Goal: Check status: Verify the current state of an ongoing process or item

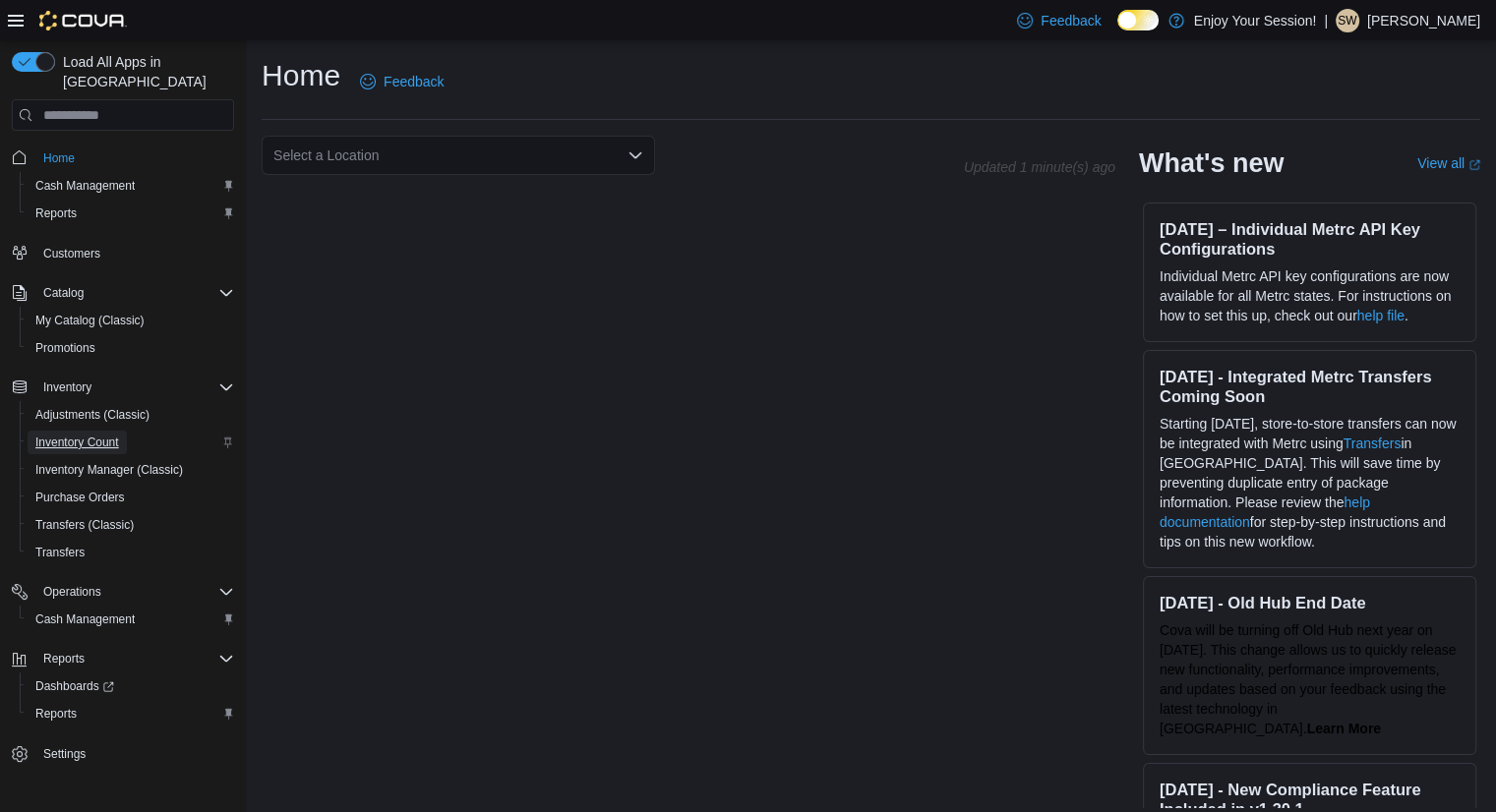
click at [96, 435] on span "Inventory Count" at bounding box center [77, 443] width 84 height 16
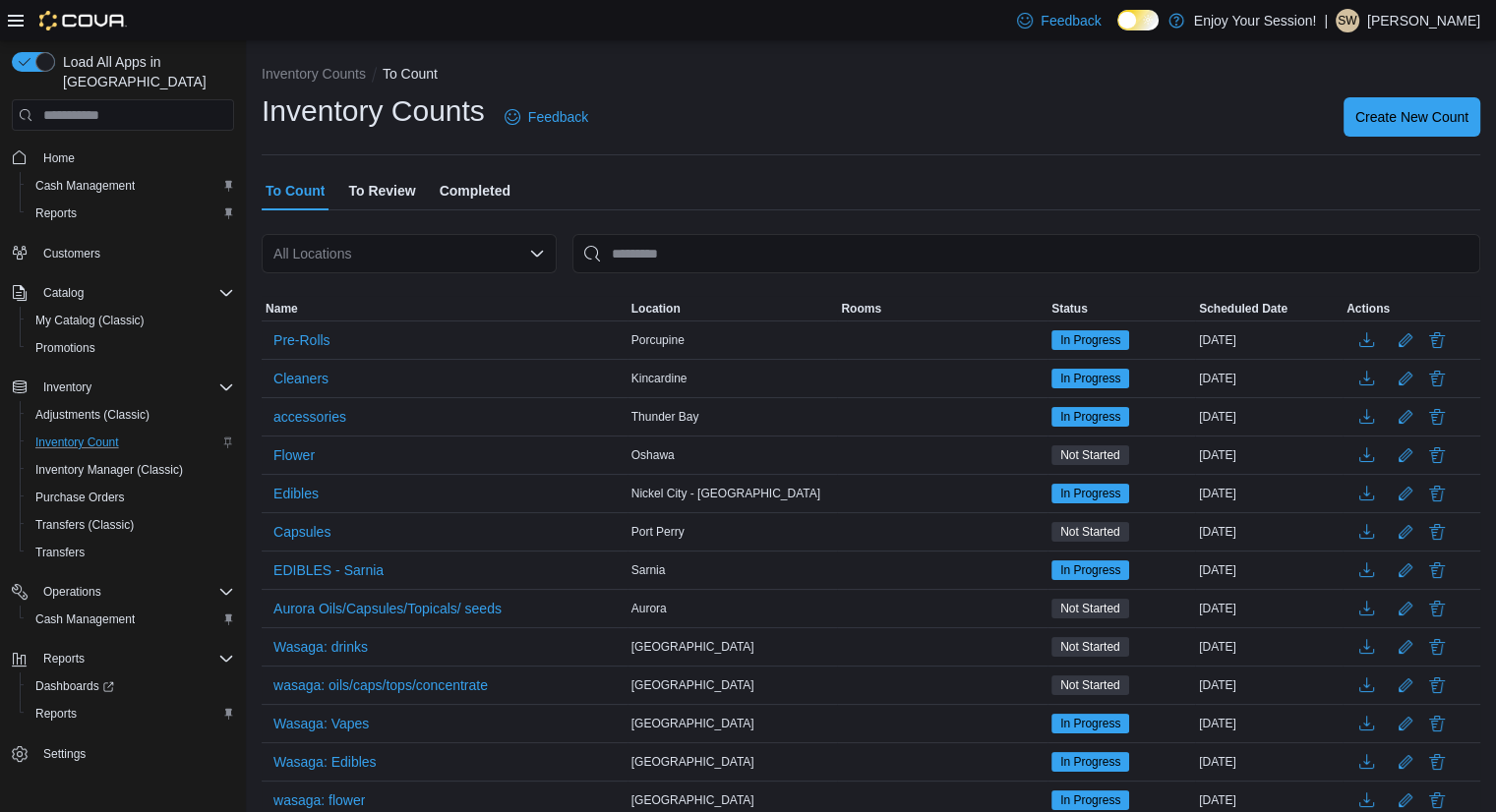
click at [471, 195] on span "Completed" at bounding box center [475, 191] width 71 height 40
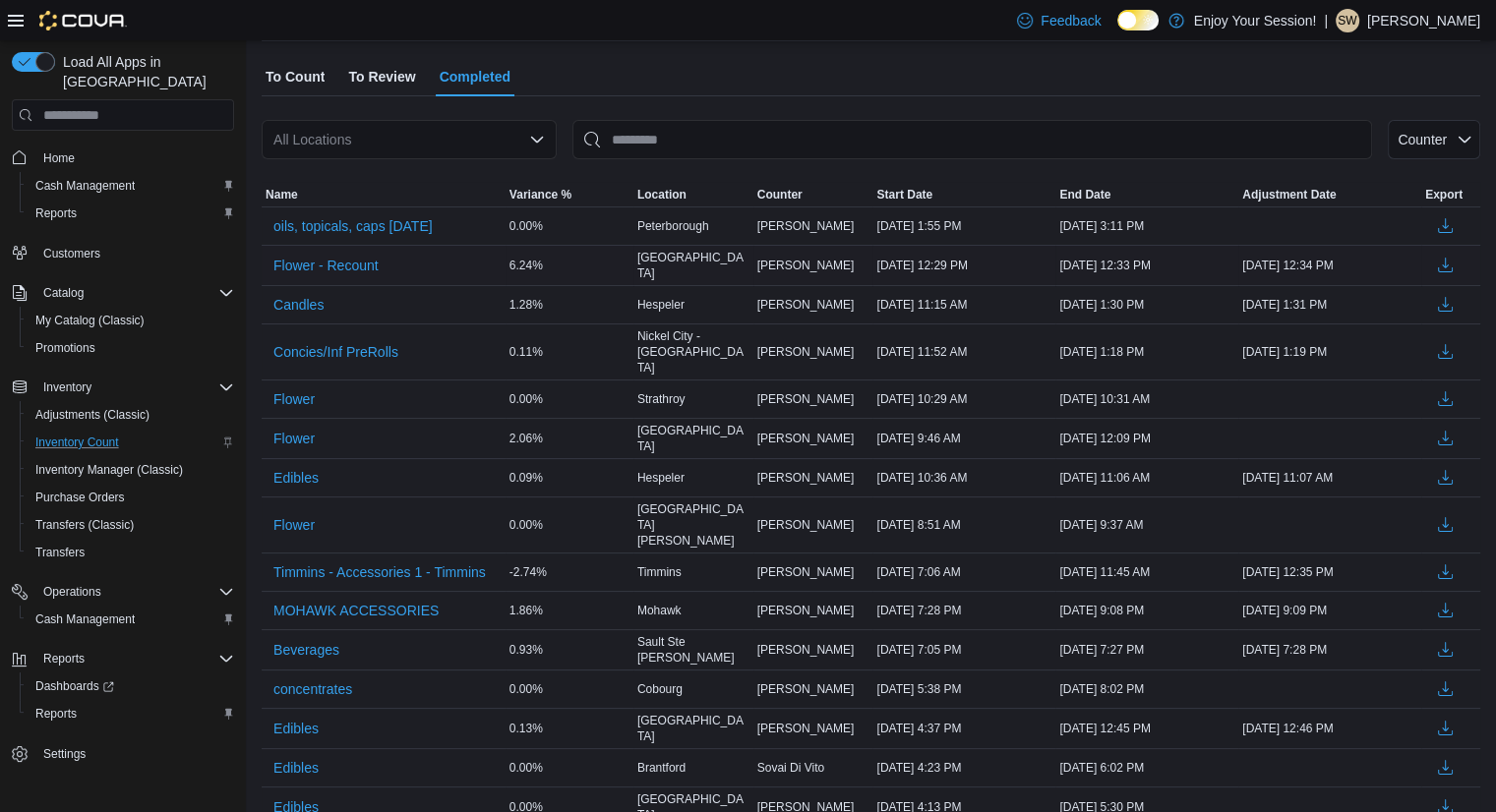
scroll to position [122, 0]
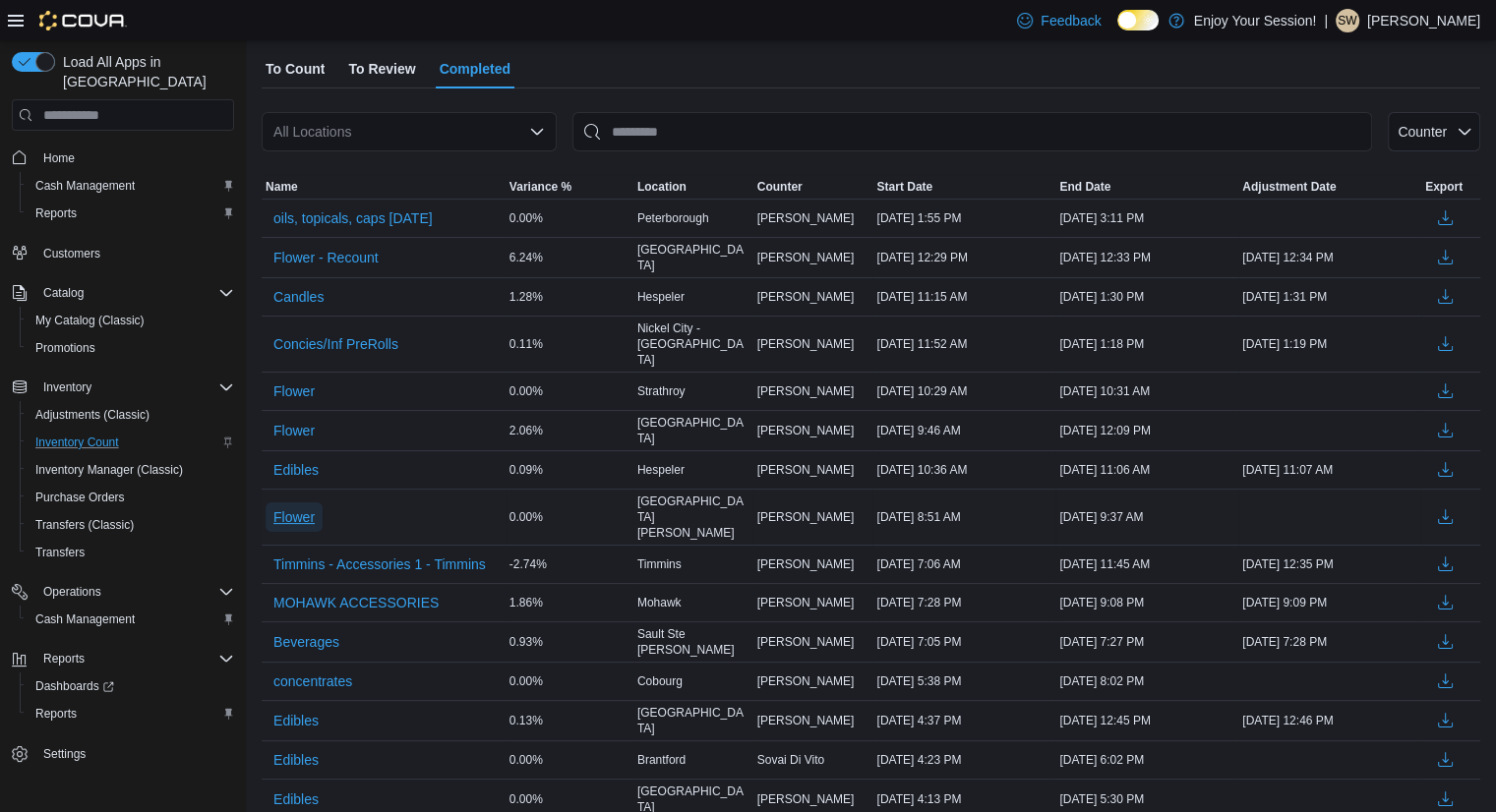
click at [311, 502] on span "Flower" at bounding box center [294, 517] width 42 height 30
